Goal: Information Seeking & Learning: Learn about a topic

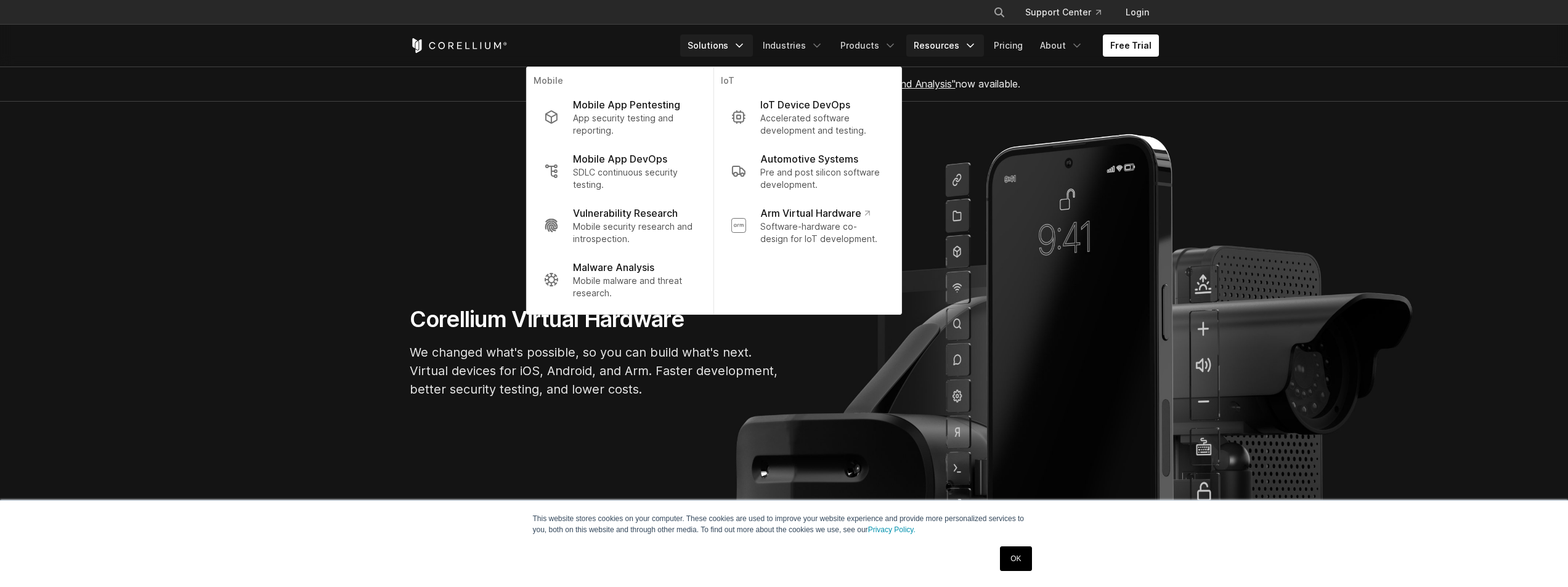
click at [960, 51] on link "Resources" at bounding box center [945, 45] width 78 height 22
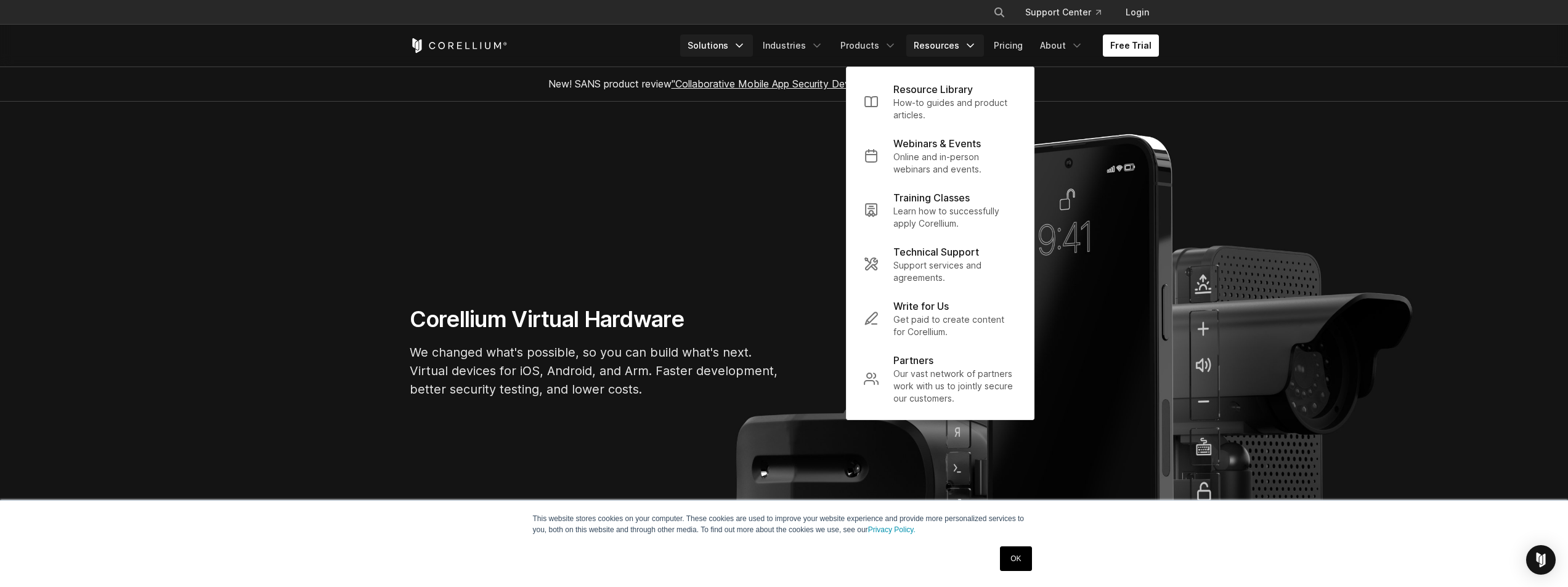
click at [723, 39] on link "Solutions" at bounding box center [717, 45] width 73 height 22
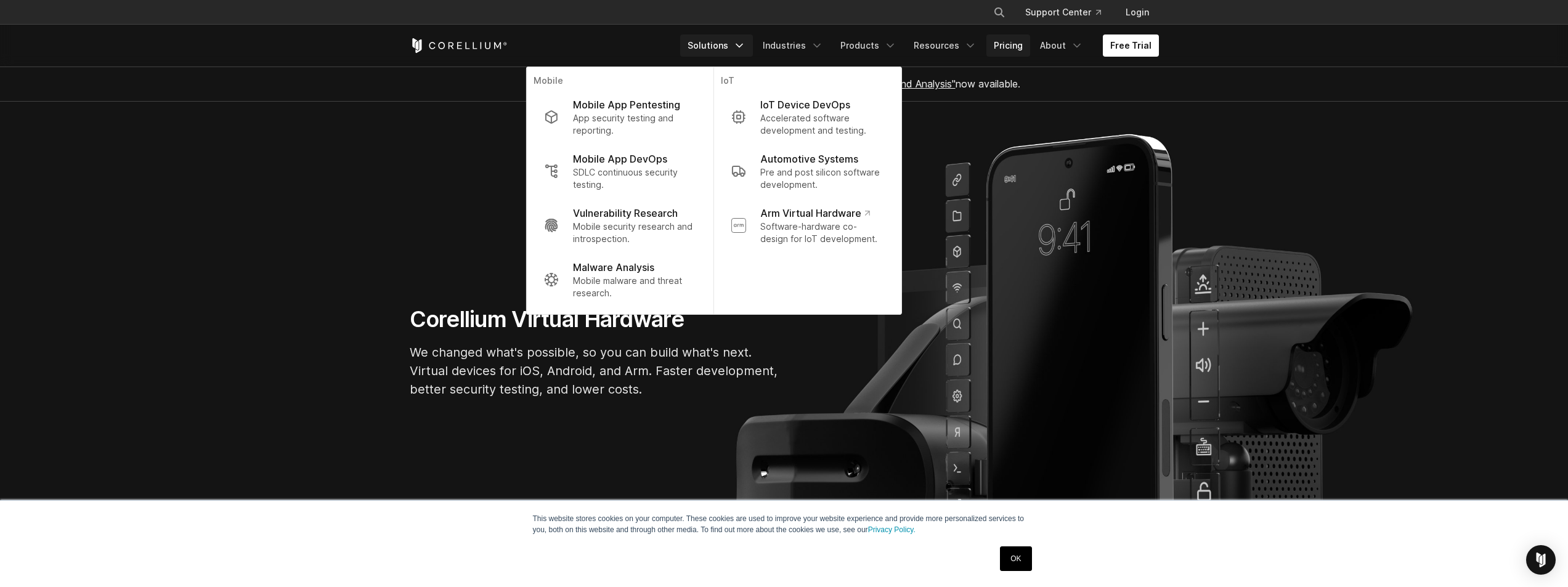
click at [1013, 48] on link "Pricing" at bounding box center [1009, 45] width 44 height 22
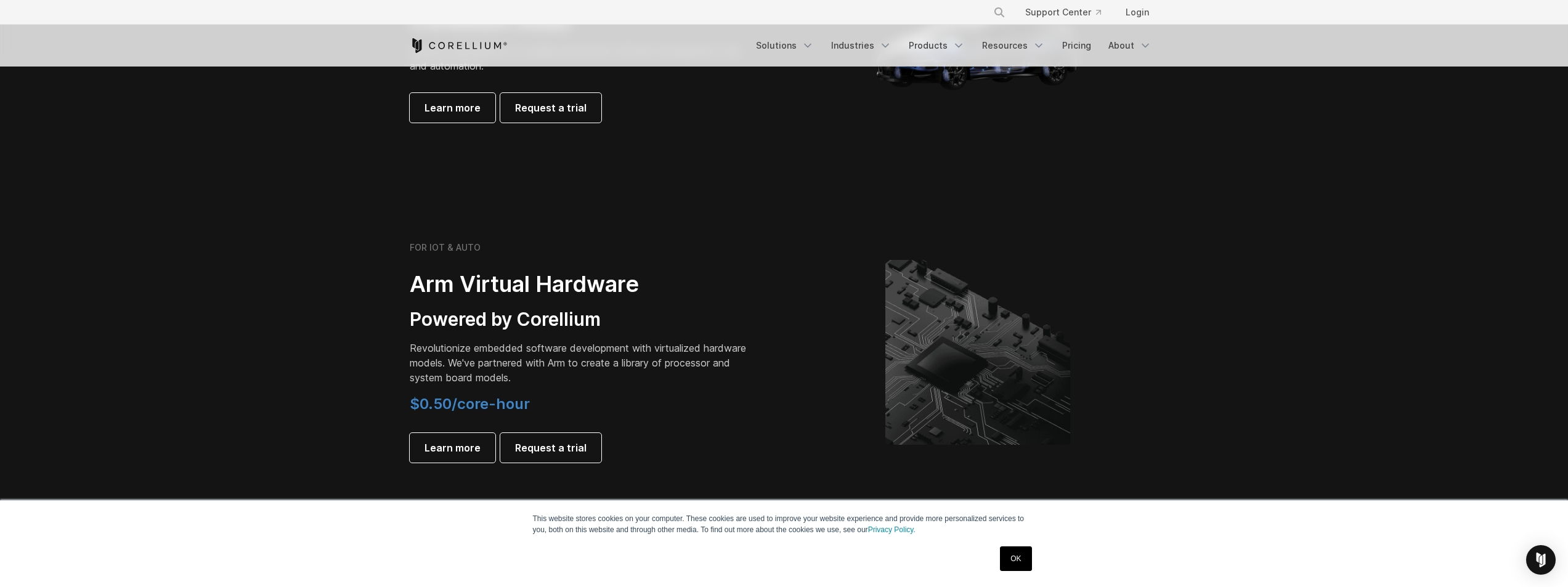
scroll to position [1479, 0]
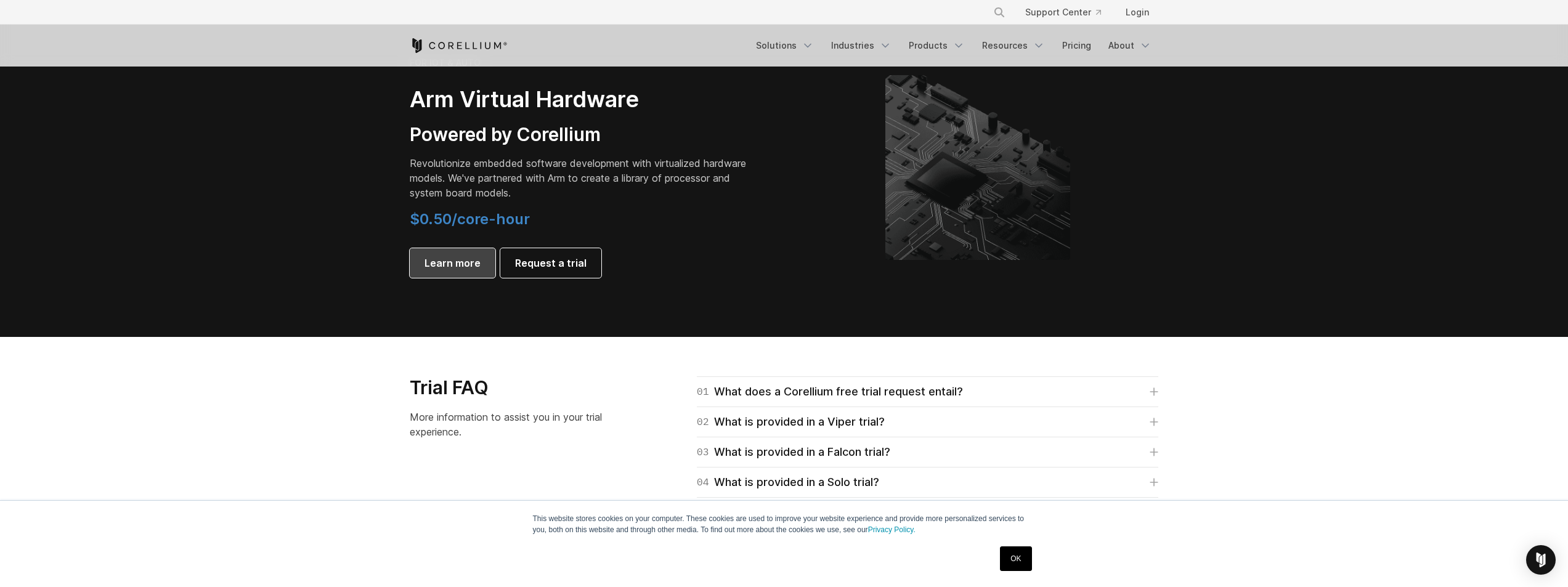
click at [440, 253] on link "Learn more" at bounding box center [453, 262] width 85 height 30
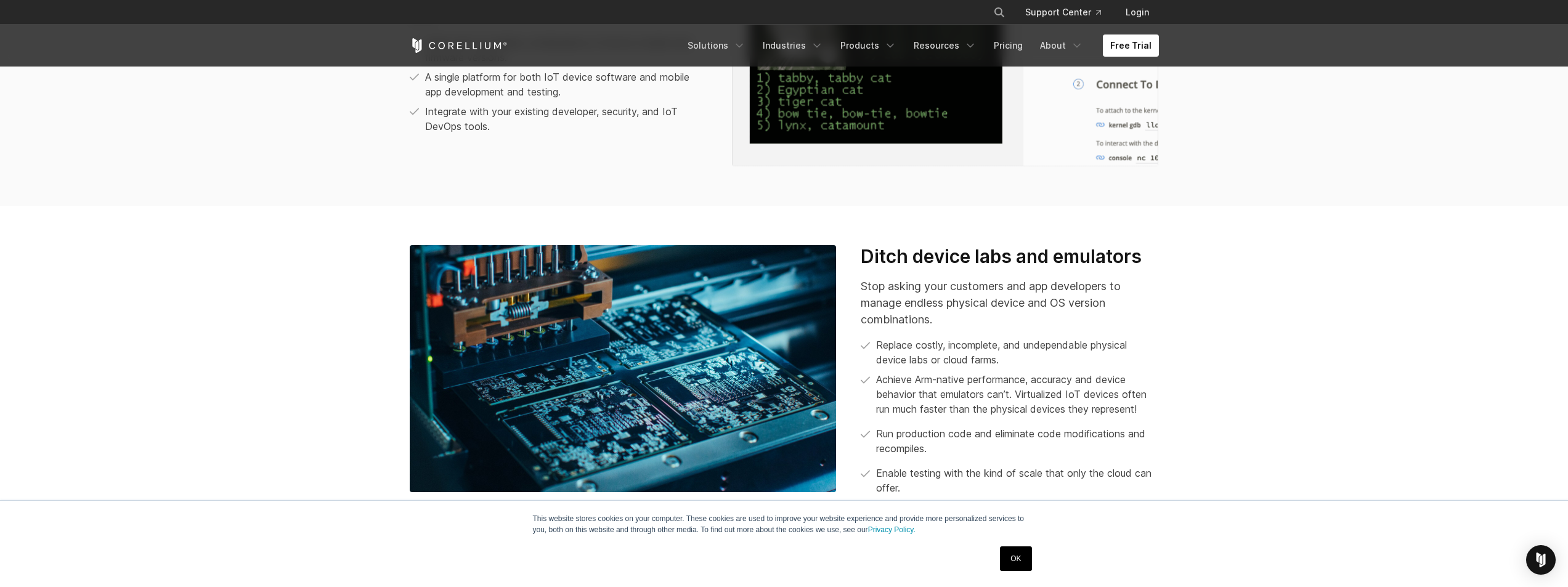
scroll to position [1664, 0]
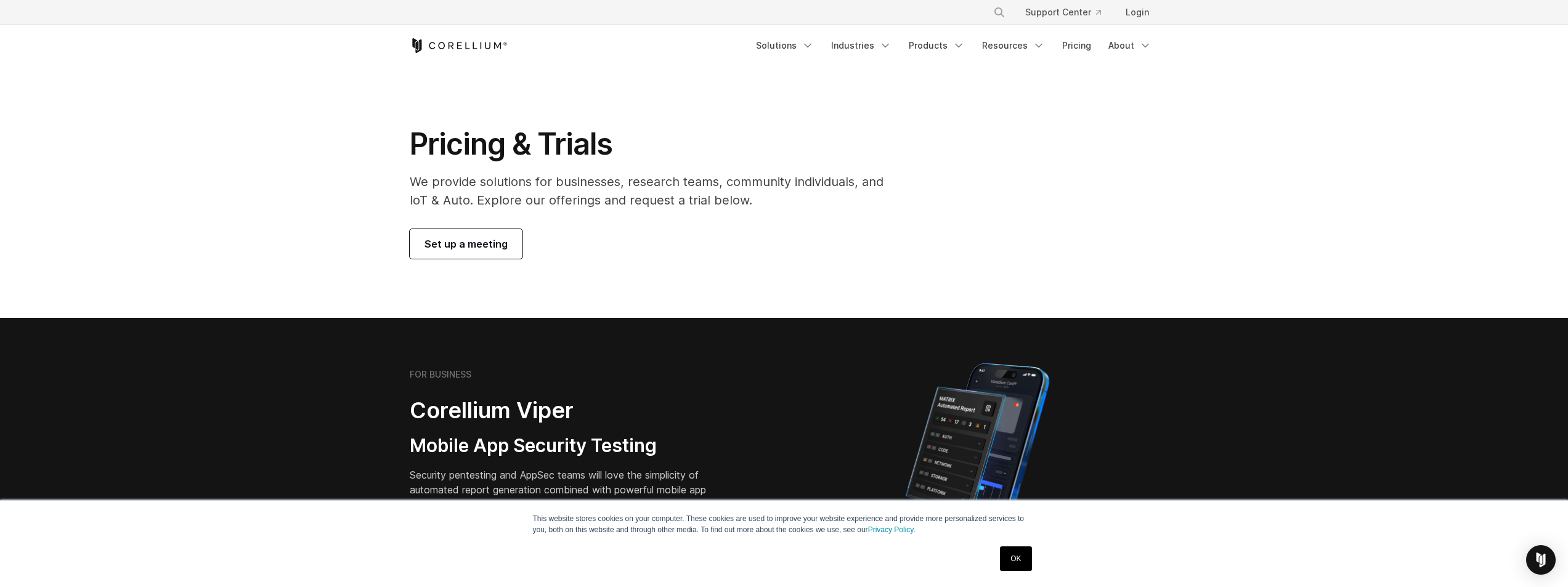
scroll to position [185, 0]
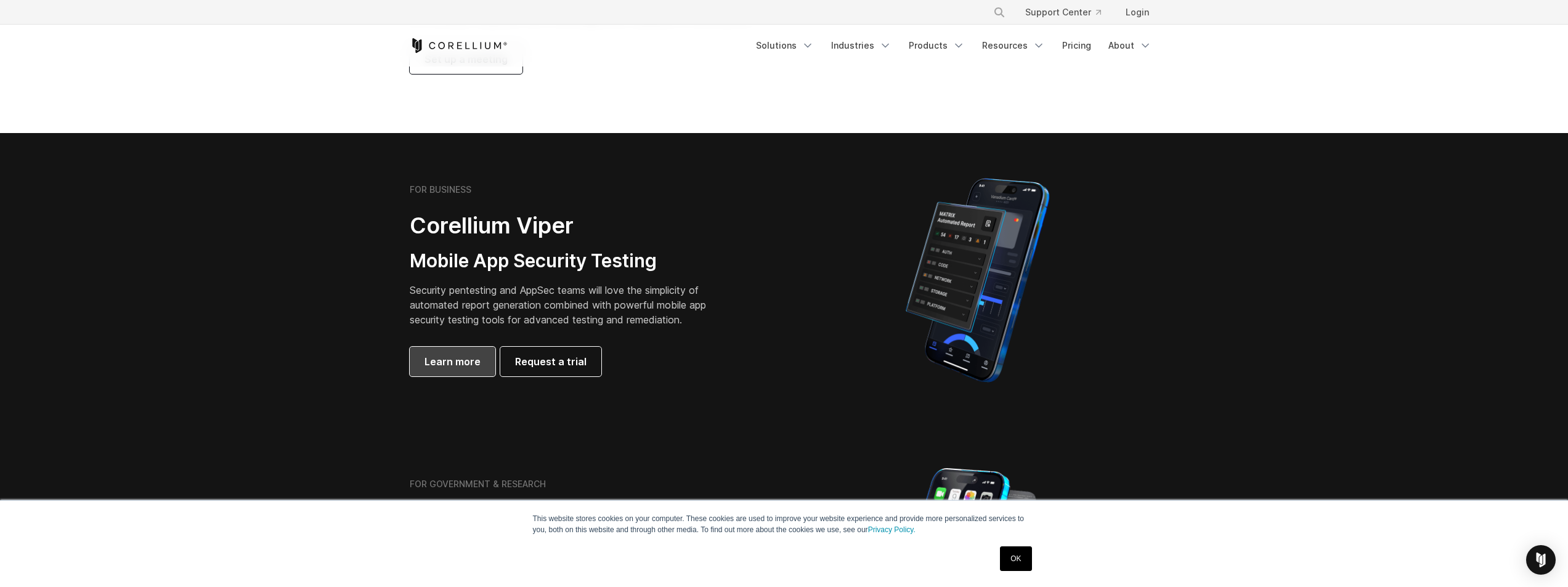
click at [455, 373] on link "Learn more" at bounding box center [453, 362] width 85 height 30
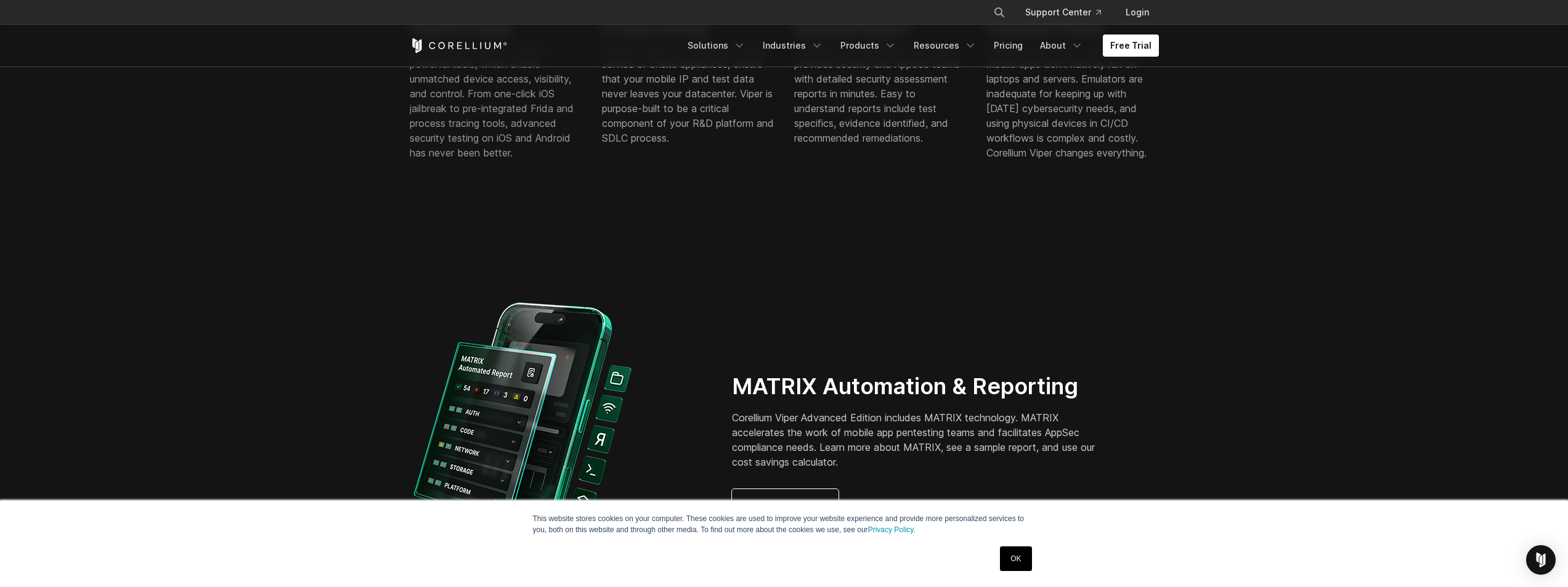
scroll to position [739, 0]
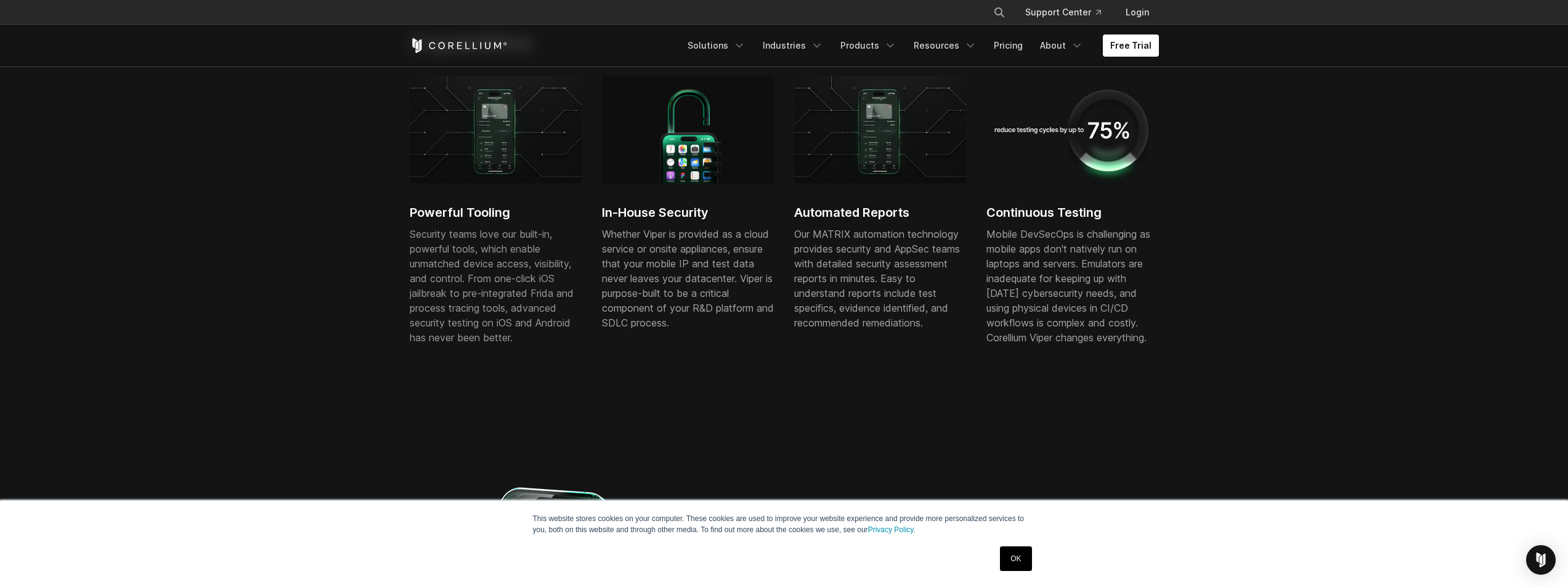
click at [1026, 566] on link "OK" at bounding box center [1016, 559] width 32 height 25
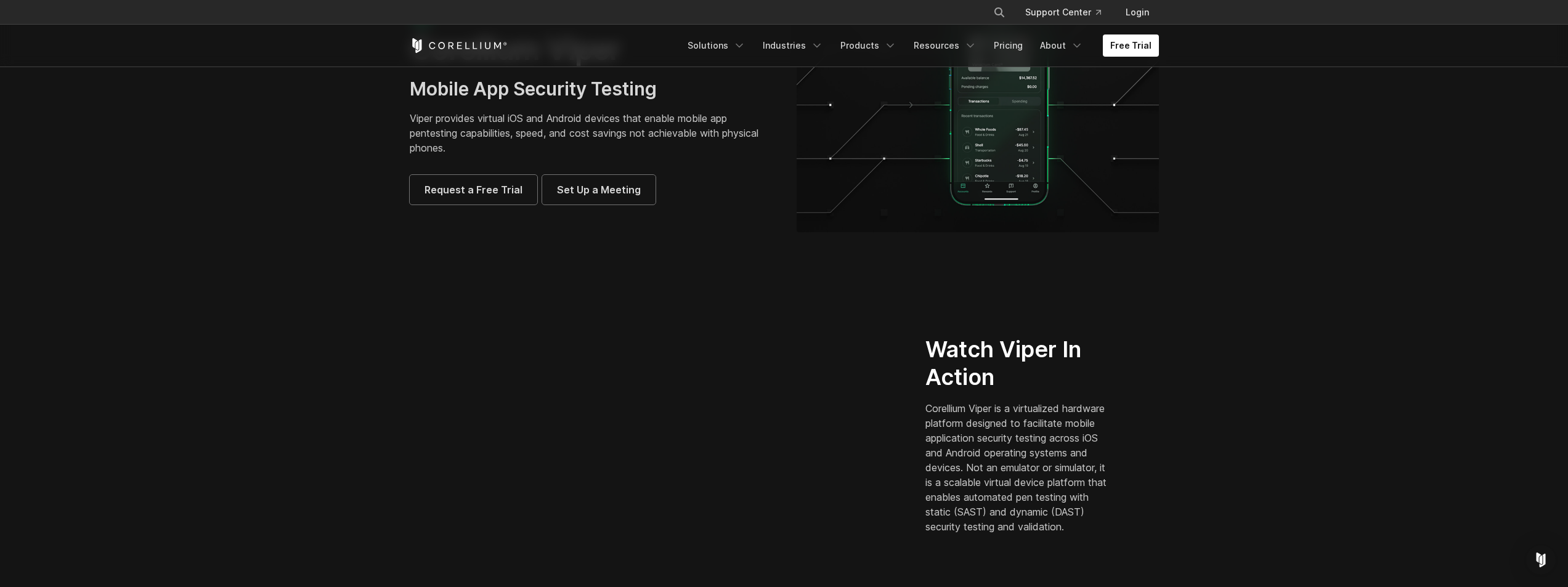
scroll to position [0, 0]
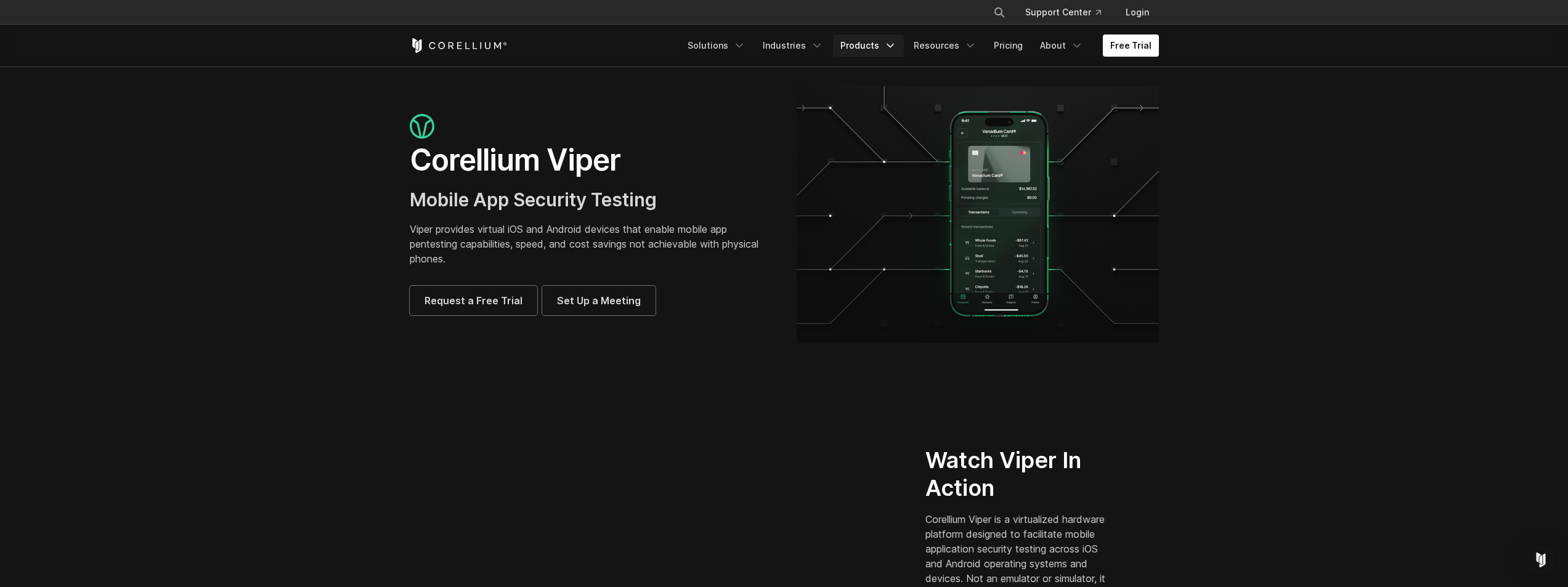
click at [879, 41] on link "Products" at bounding box center [868, 45] width 71 height 22
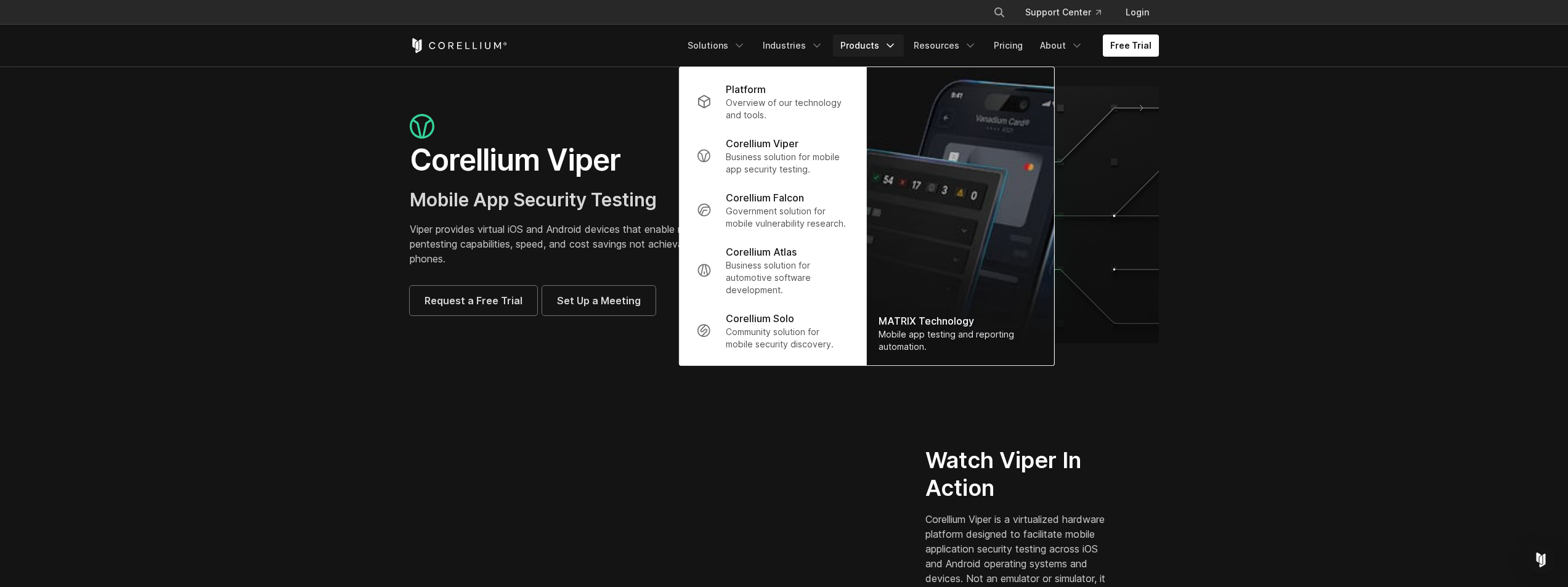
scroll to position [185, 0]
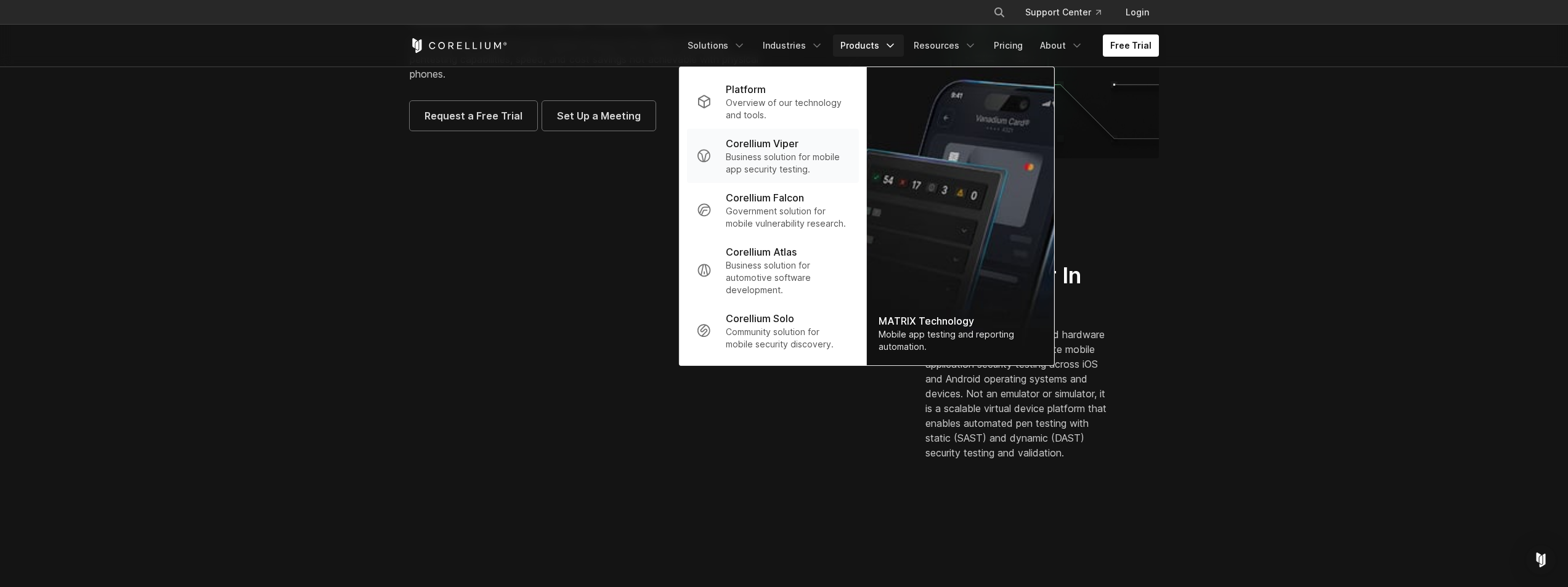
click at [792, 150] on p "Corellium Viper" at bounding box center [763, 143] width 73 height 14
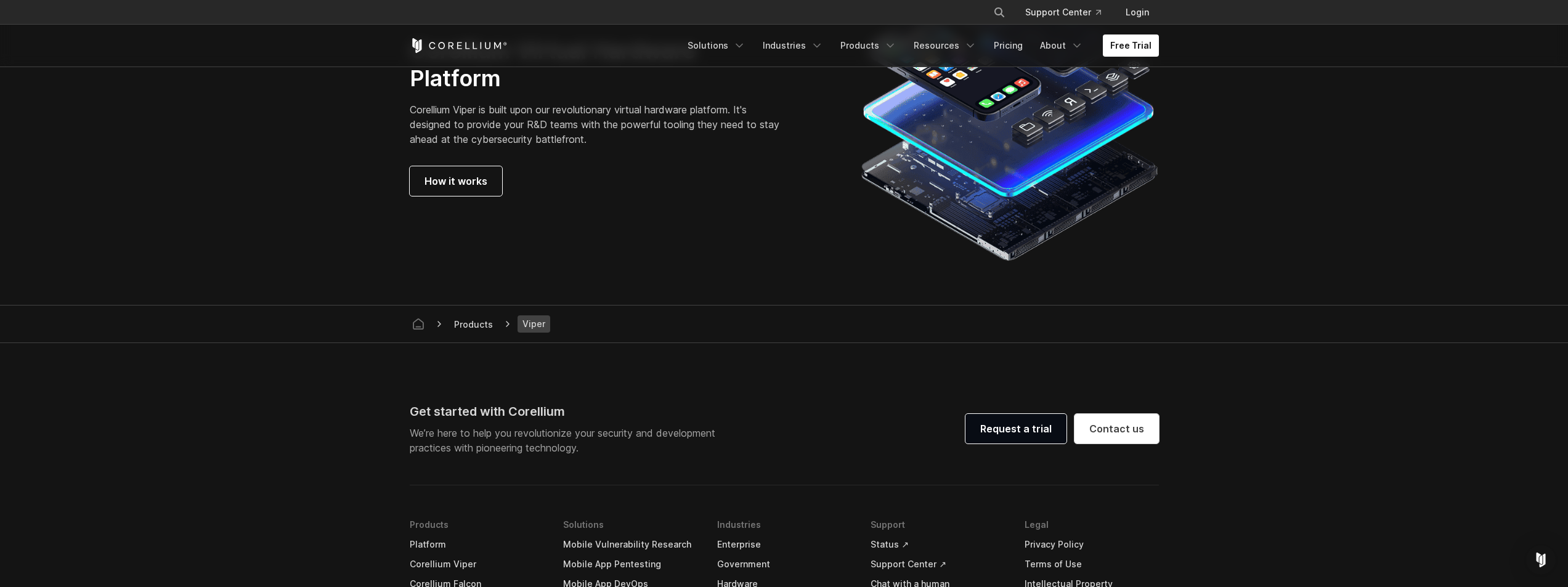
scroll to position [3513, 0]
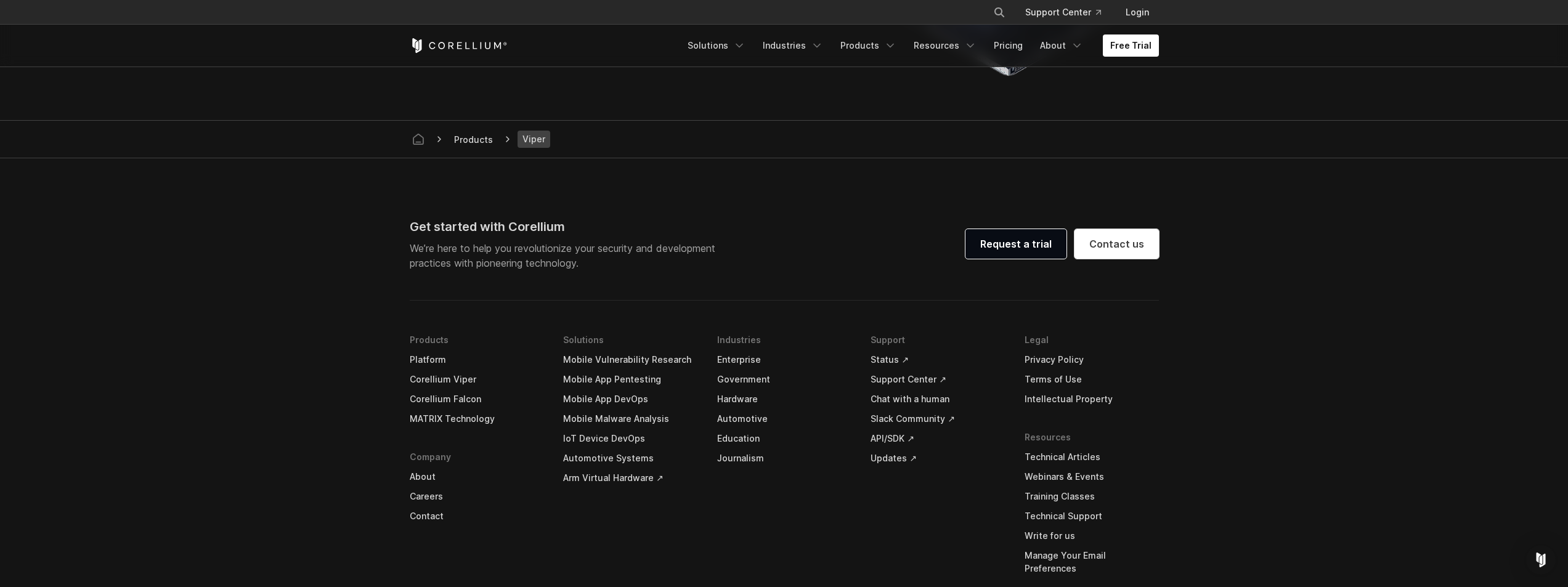
click at [417, 375] on link "Corellium Viper" at bounding box center [477, 380] width 134 height 20
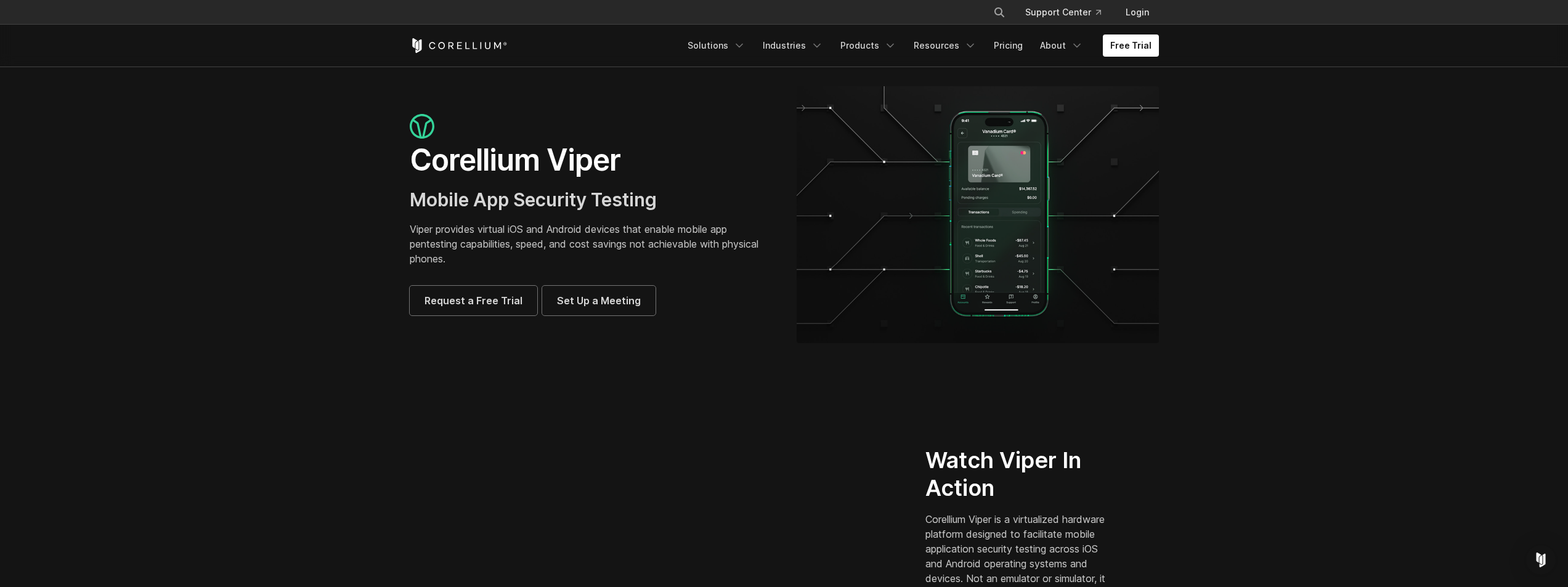
click at [446, 44] on icon "Corellium Home" at bounding box center [459, 45] width 98 height 14
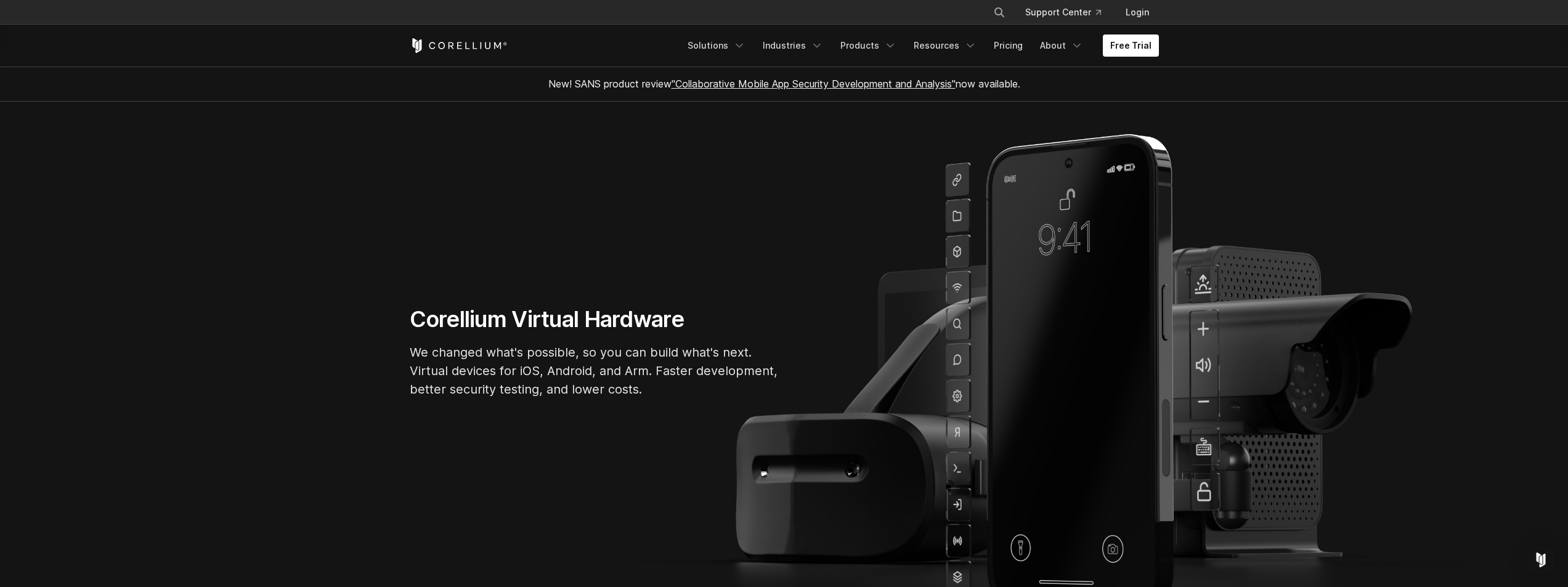
click at [774, 81] on link ""Collaborative Mobile App Security Development and Analysis"" at bounding box center [814, 84] width 284 height 12
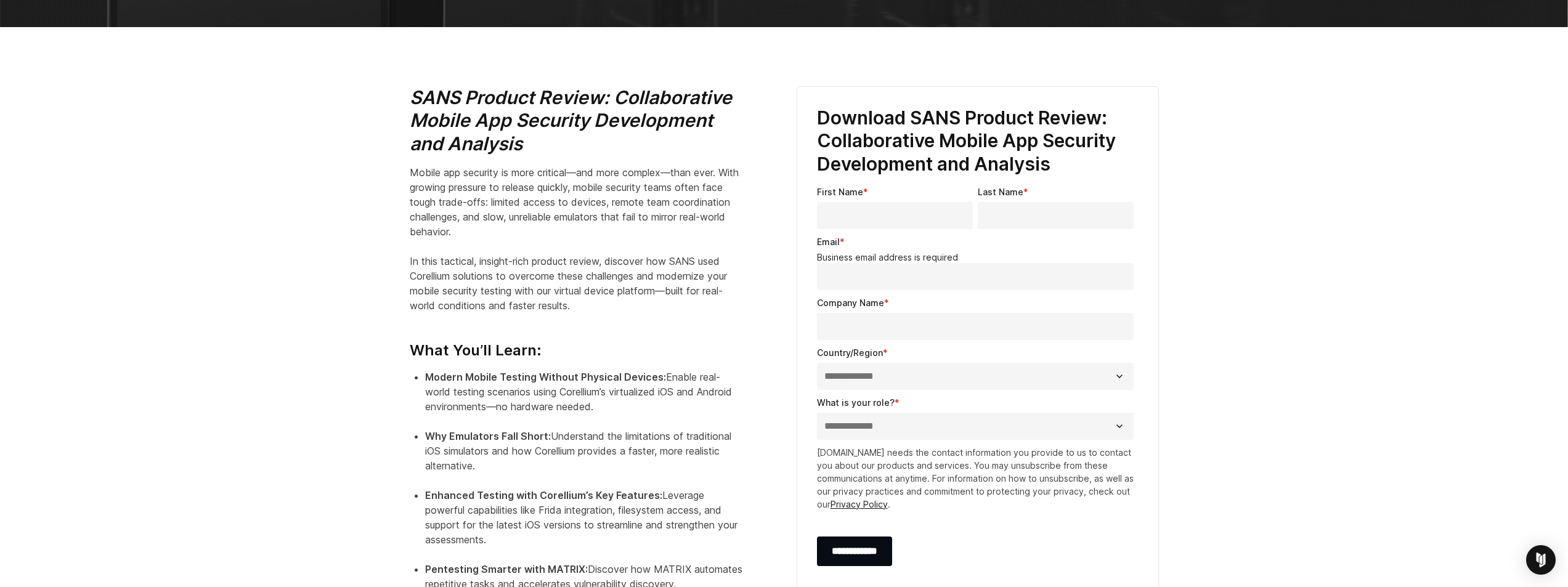
scroll to position [675, 0]
